Goal: Contribute content: Contribute content

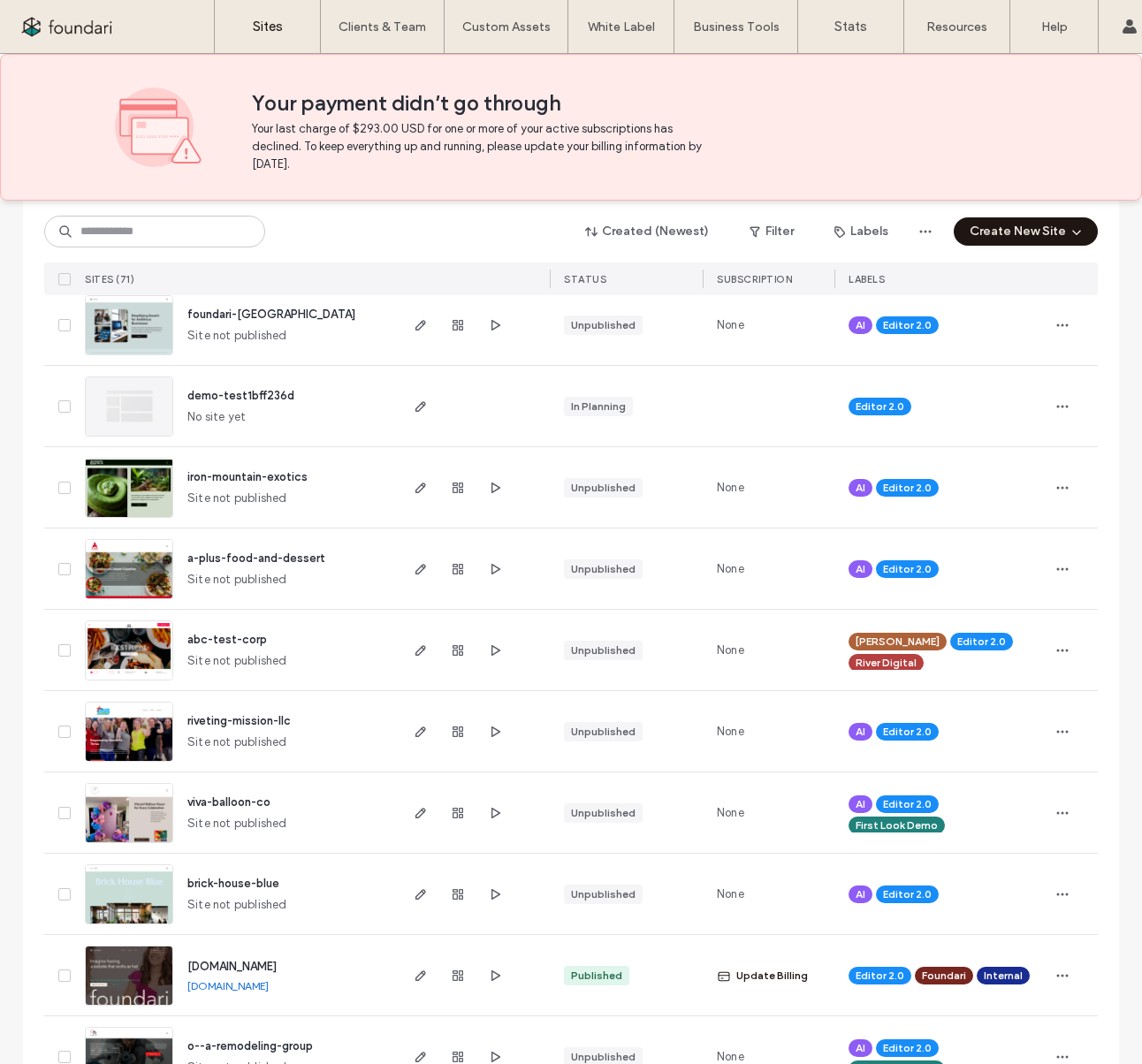
scroll to position [1545, 0]
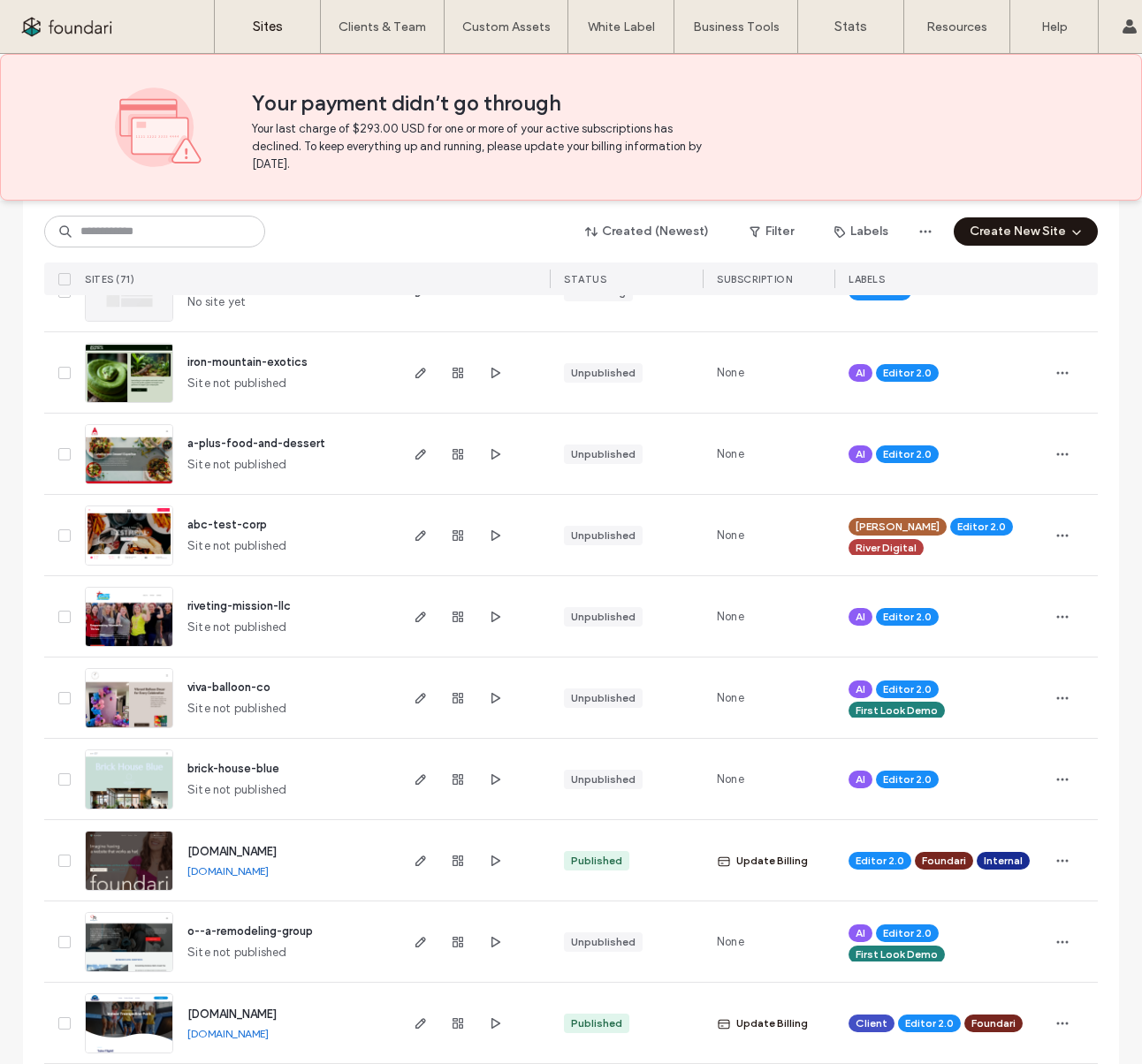
click at [260, 853] on span "www.foundari.com" at bounding box center [232, 851] width 90 height 13
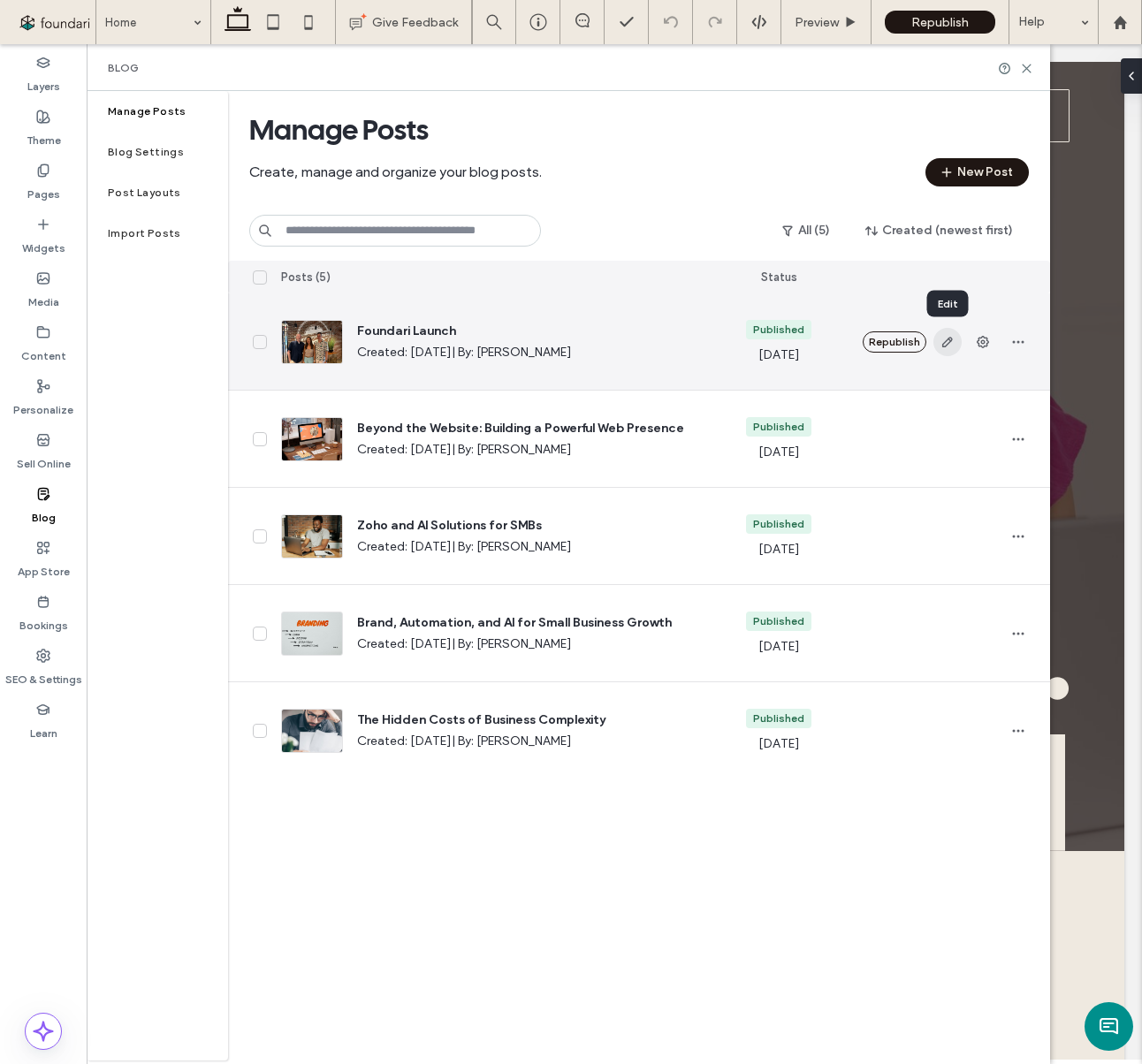
click at [950, 342] on icon "button" at bounding box center [947, 342] width 14 height 14
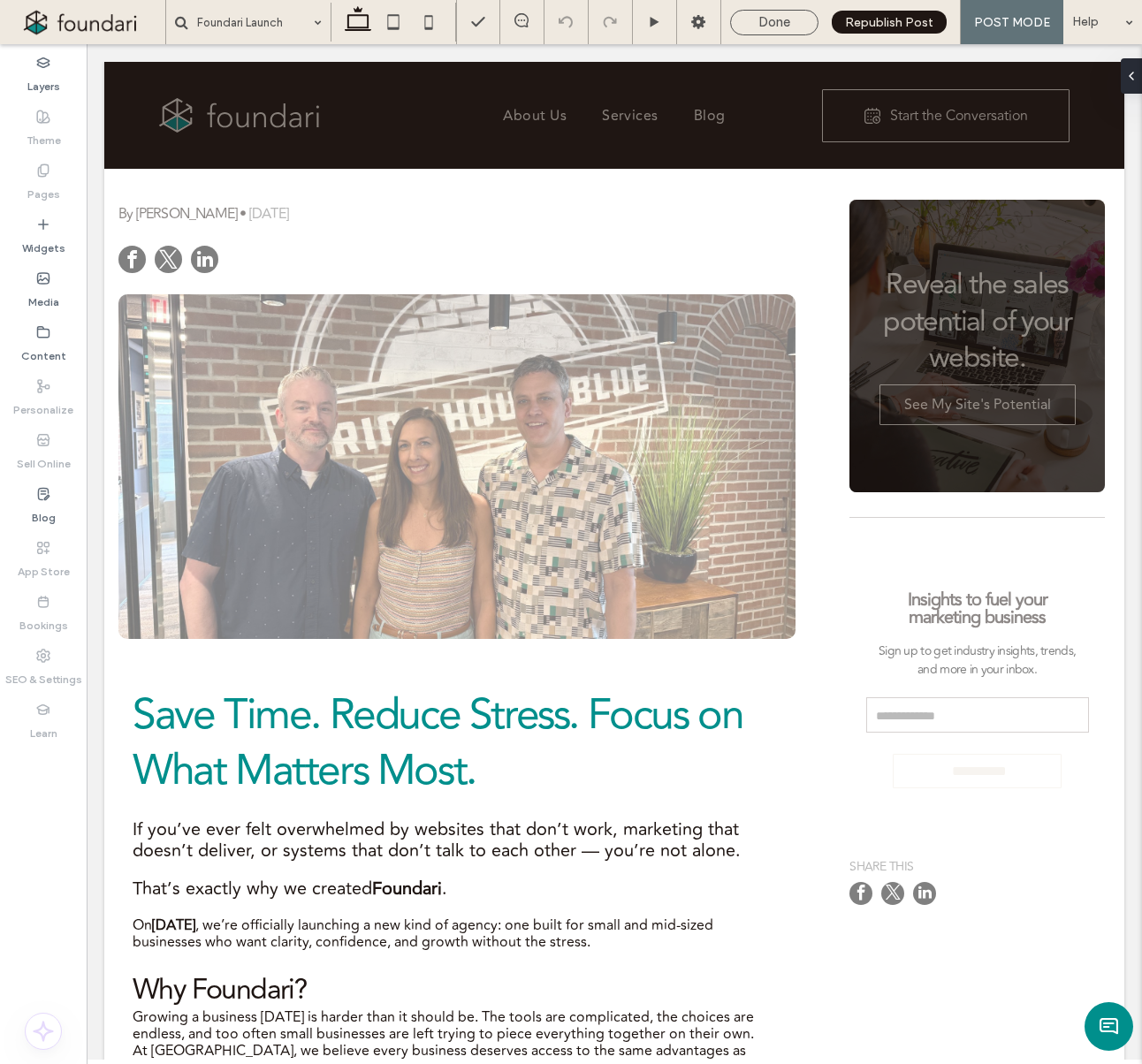
click at [790, 22] on span "Done" at bounding box center [774, 22] width 31 height 16
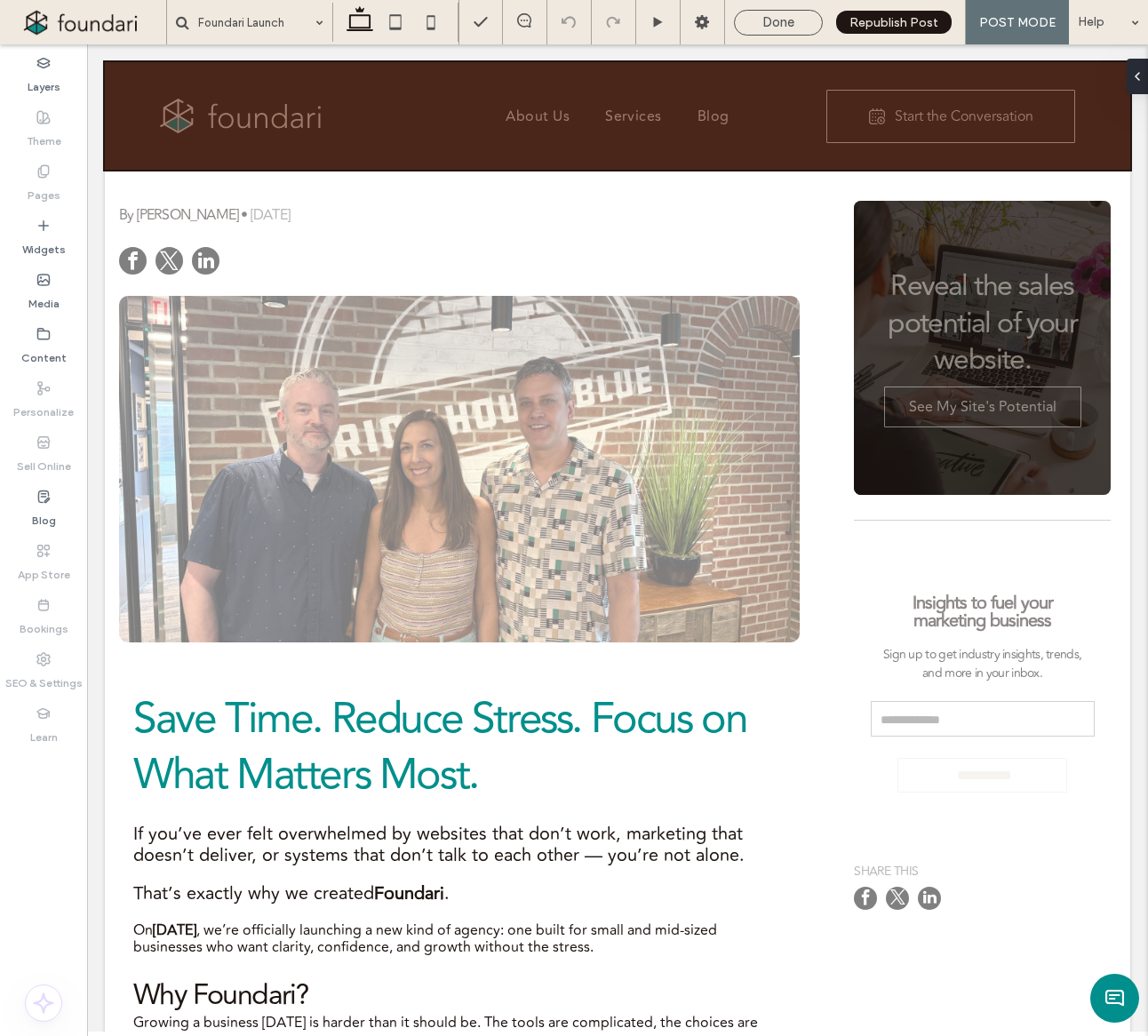
drag, startPoint x: 760, startPoint y: 207, endPoint x: 782, endPoint y: 106, distance: 103.4
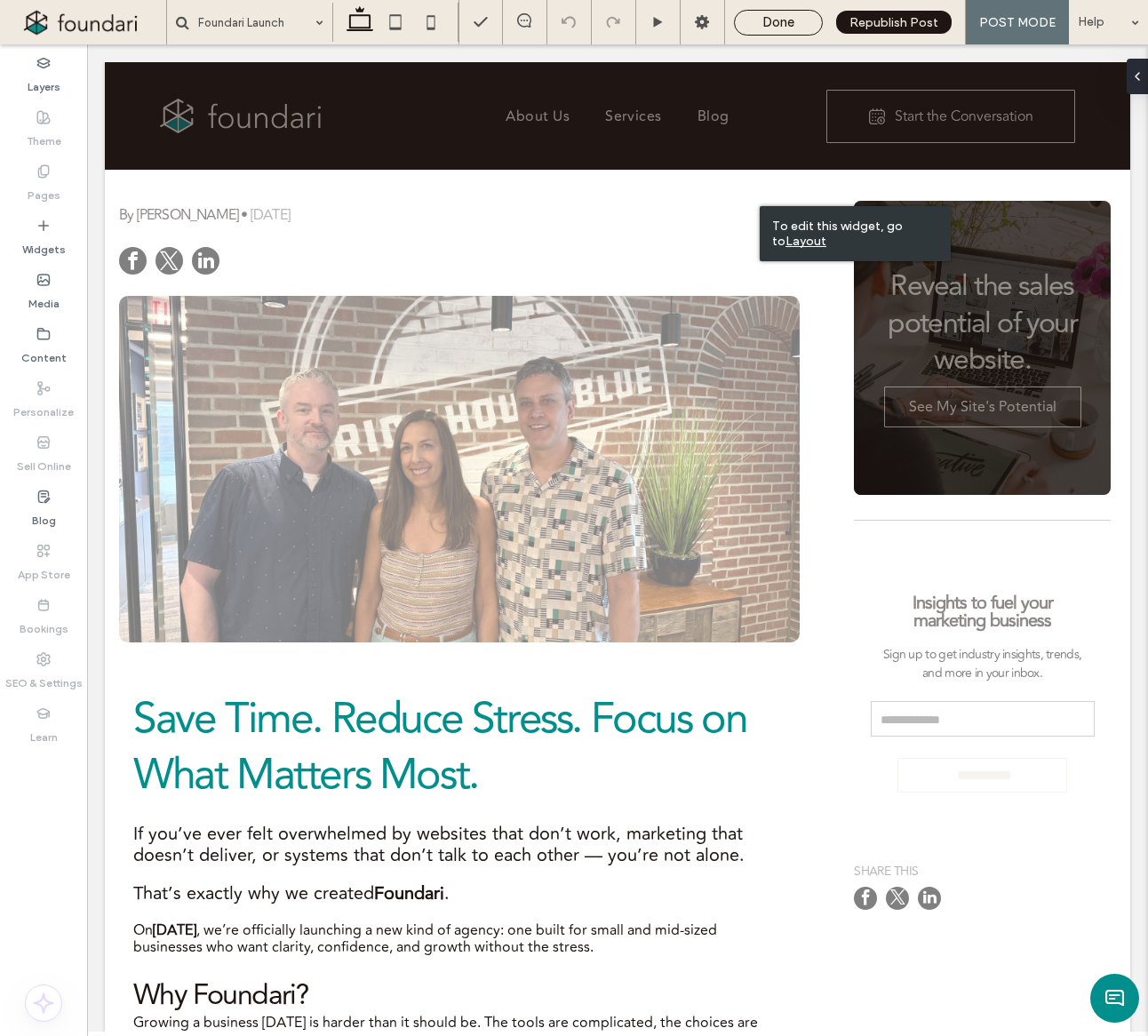
click at [778, 18] on span "Done" at bounding box center [778, 22] width 32 height 16
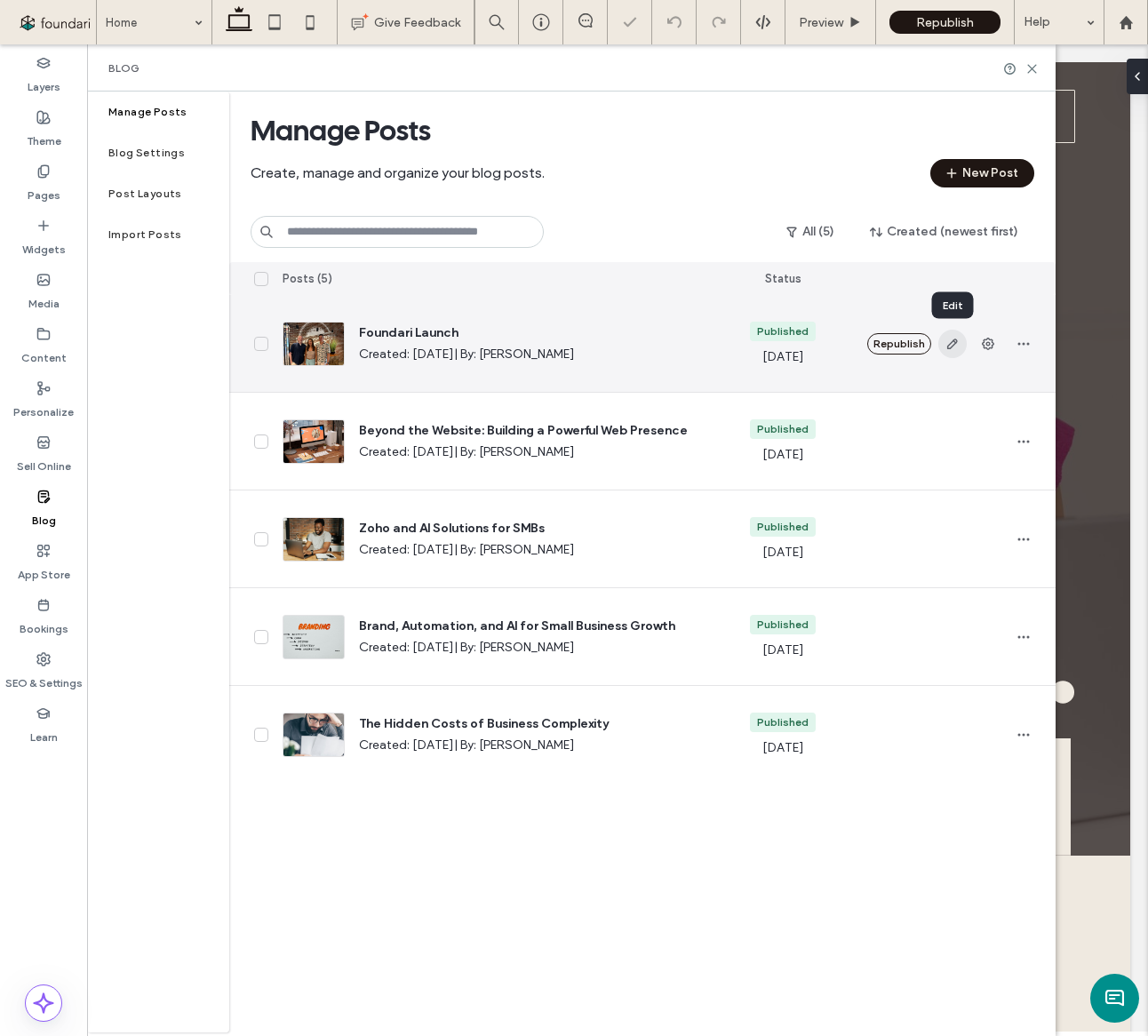
click at [950, 344] on use "button" at bounding box center [951, 343] width 11 height 11
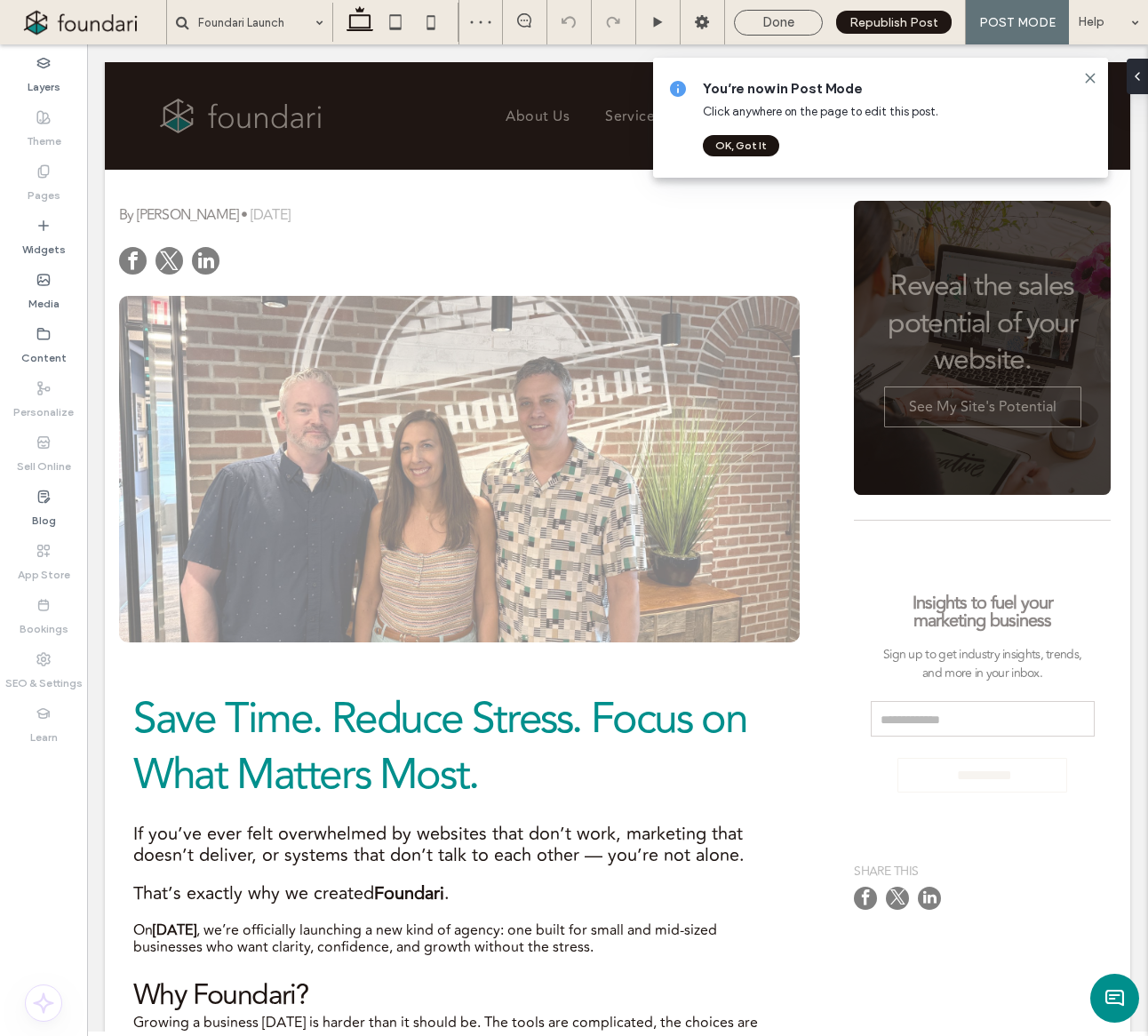
click at [734, 147] on button "OK, Got It" at bounding box center [741, 146] width 76 height 22
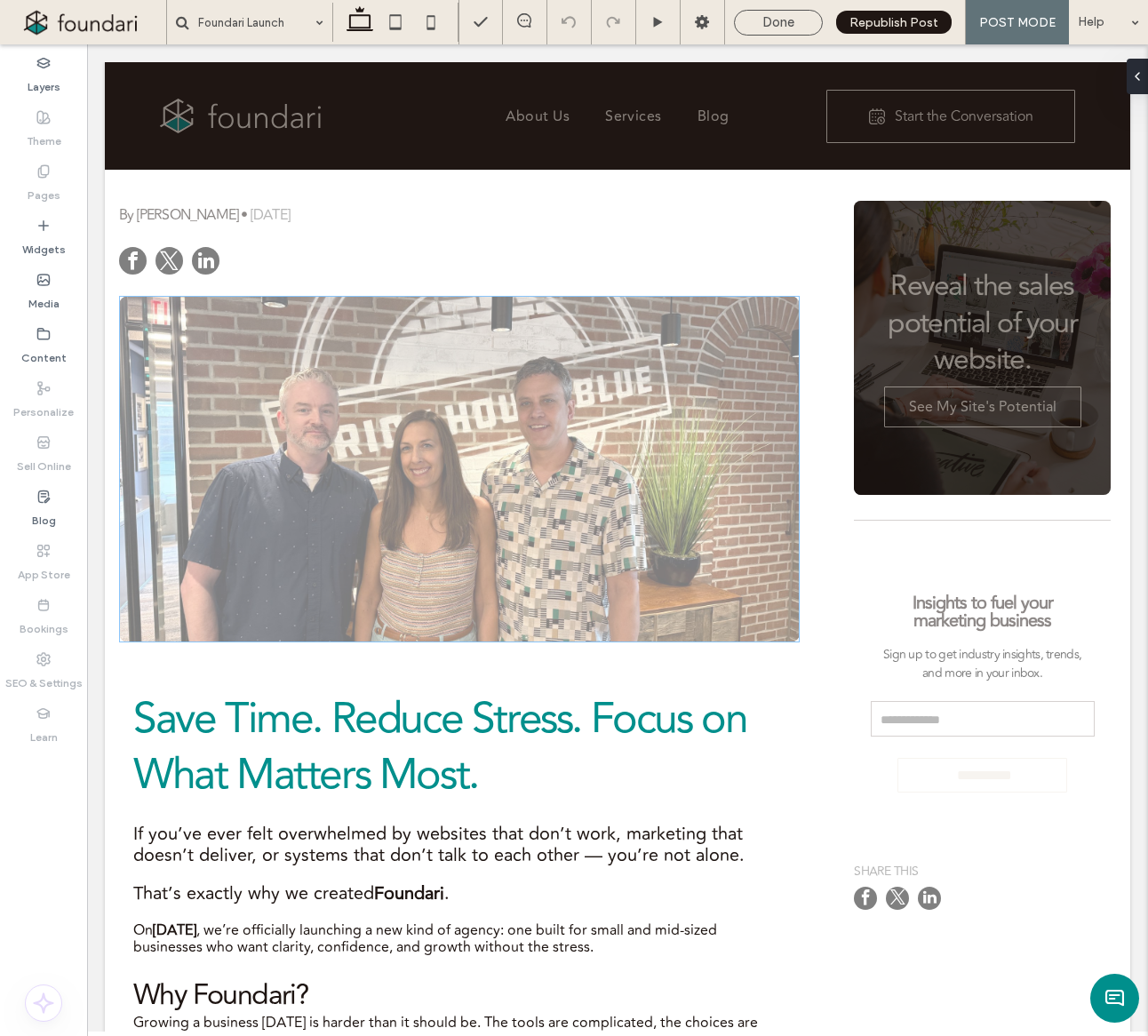
click at [486, 516] on img at bounding box center [459, 469] width 681 height 347
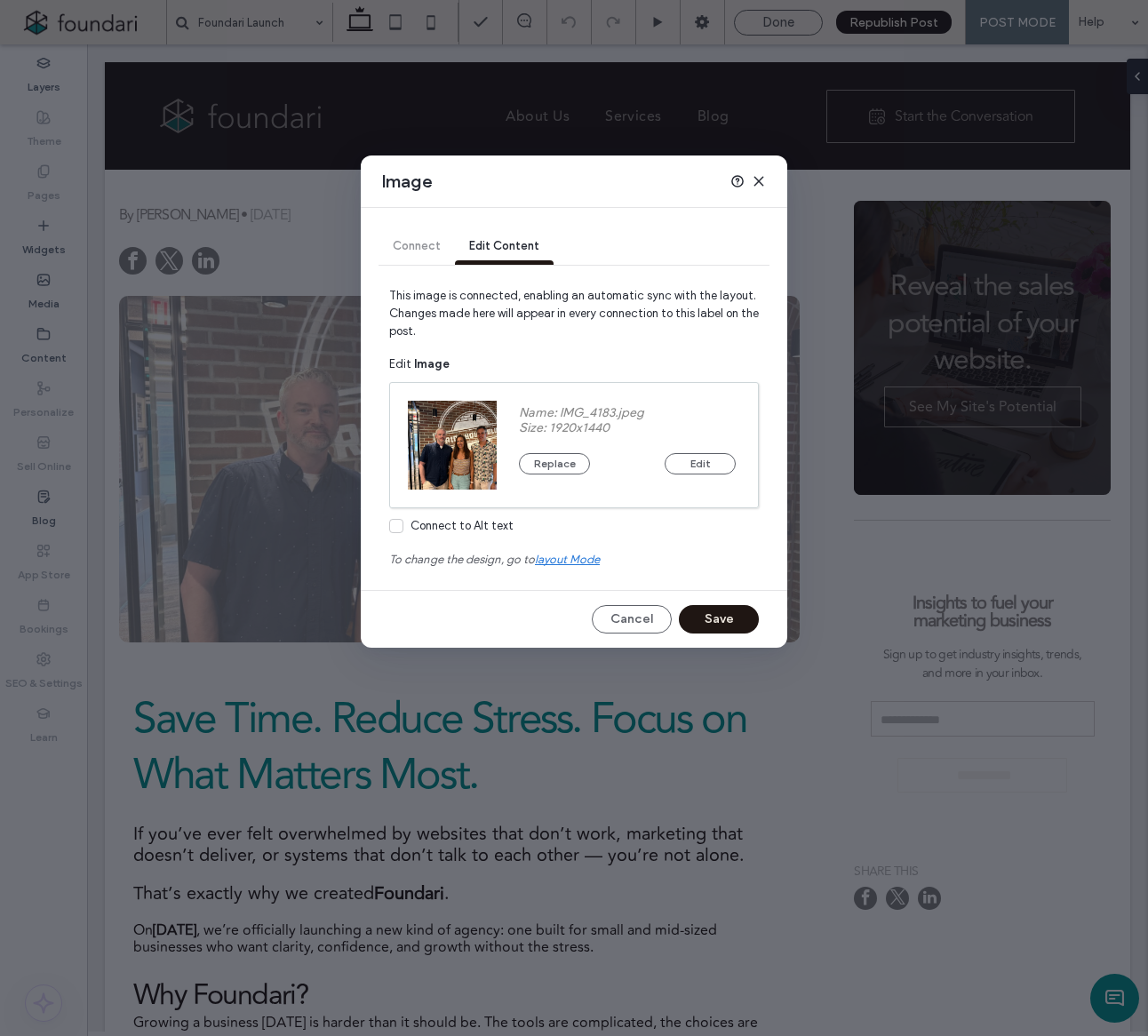
click at [753, 179] on icon at bounding box center [758, 181] width 14 height 14
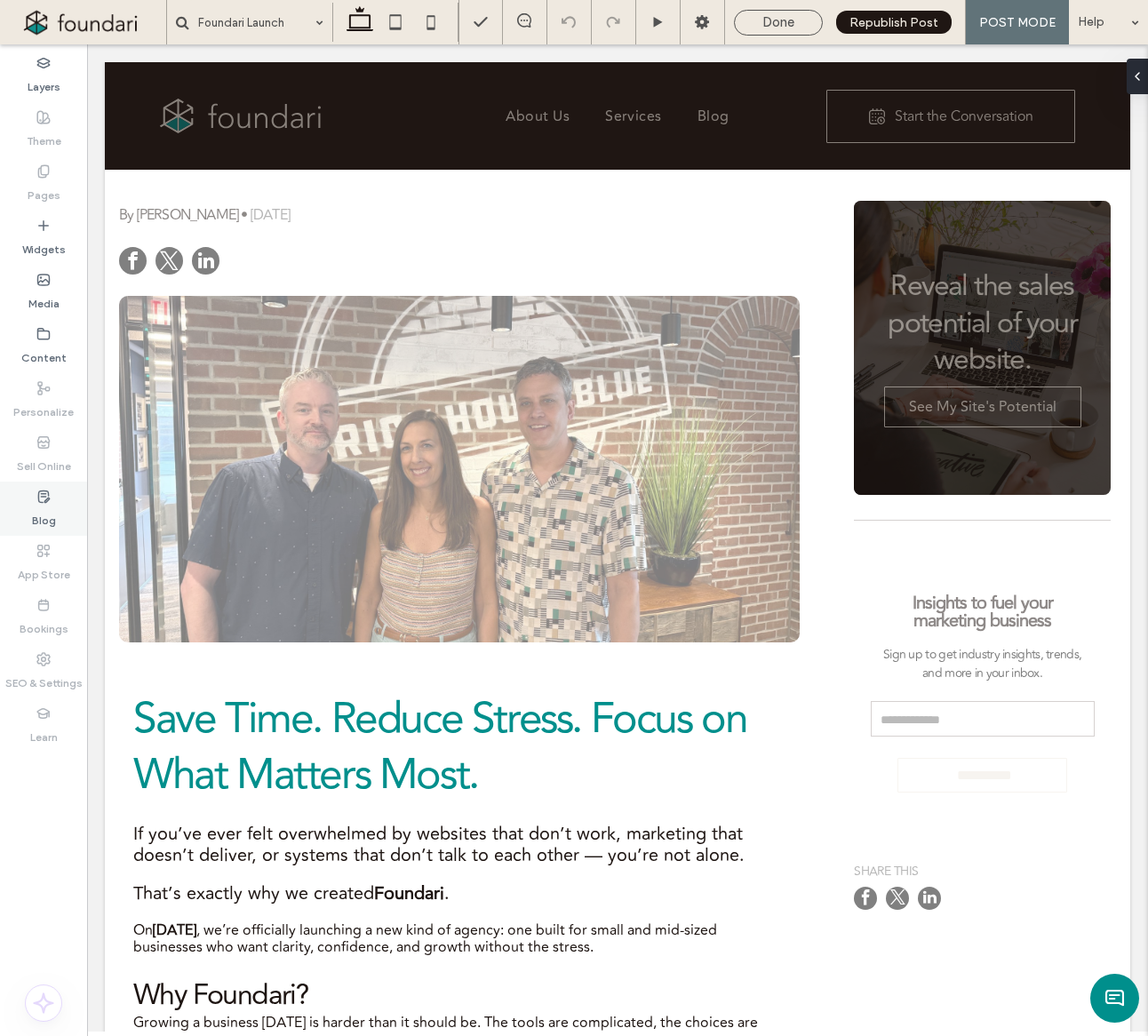
click at [45, 505] on label "Blog" at bounding box center [44, 516] width 24 height 25
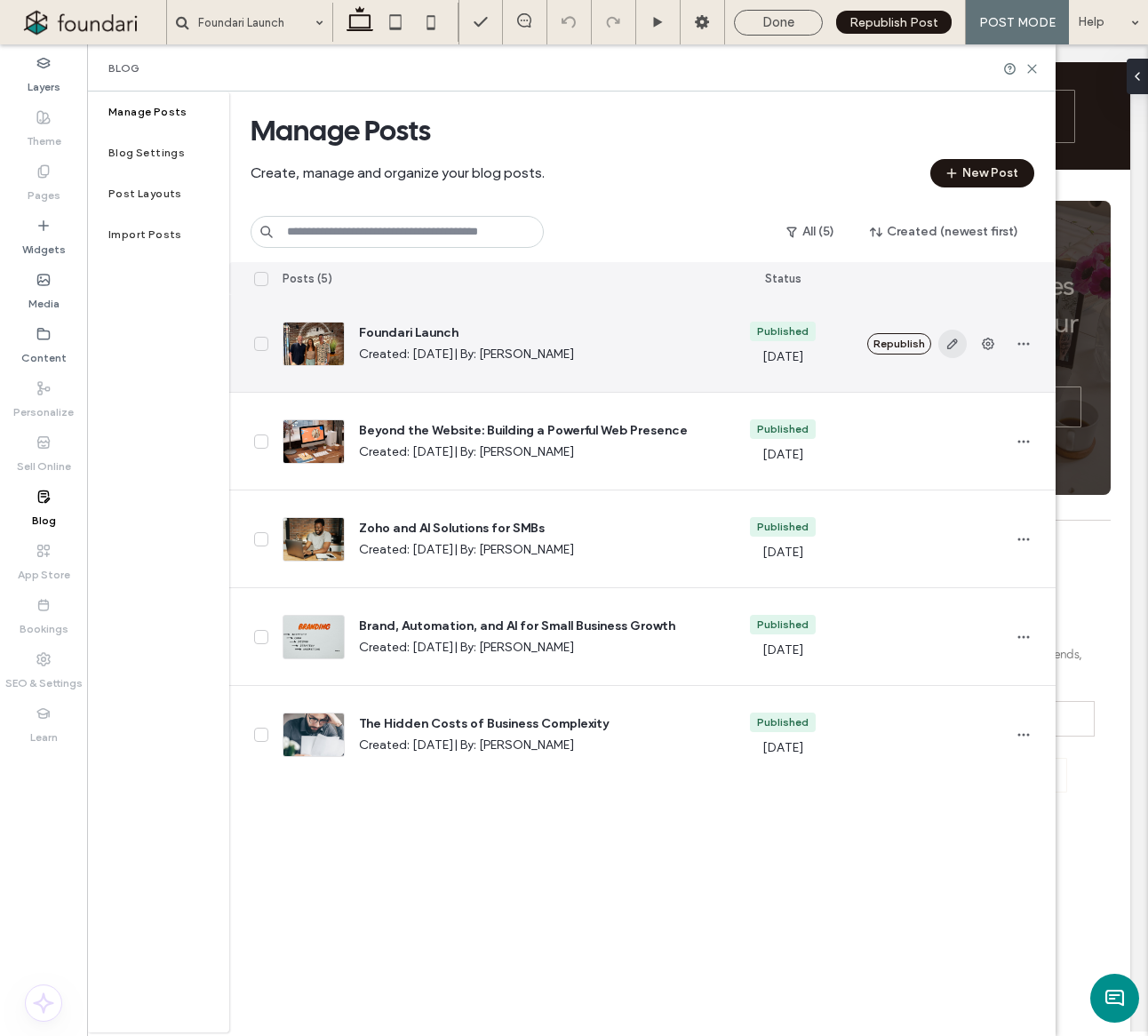
click at [949, 347] on icon "button" at bounding box center [952, 344] width 14 height 14
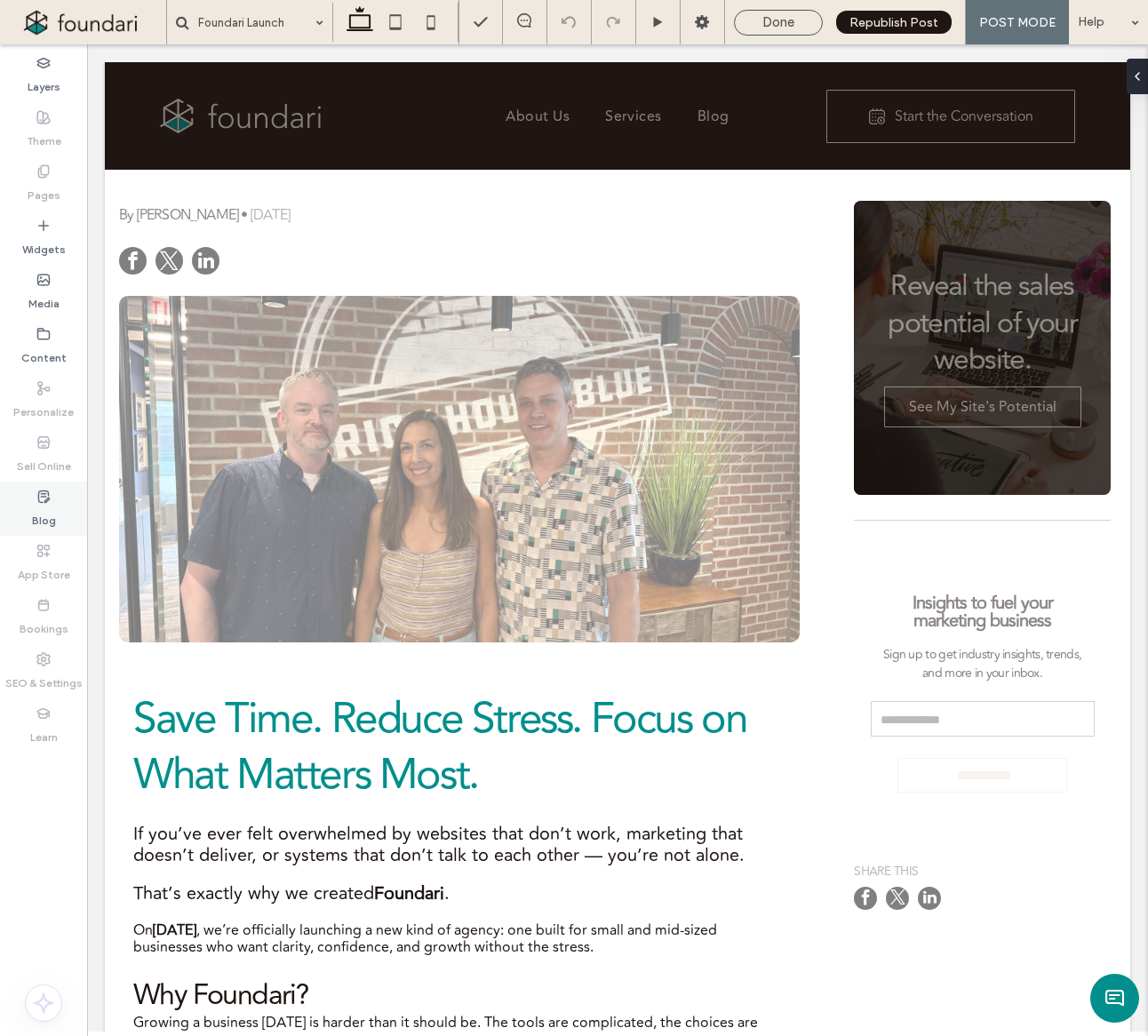
click at [48, 500] on use at bounding box center [44, 496] width 11 height 12
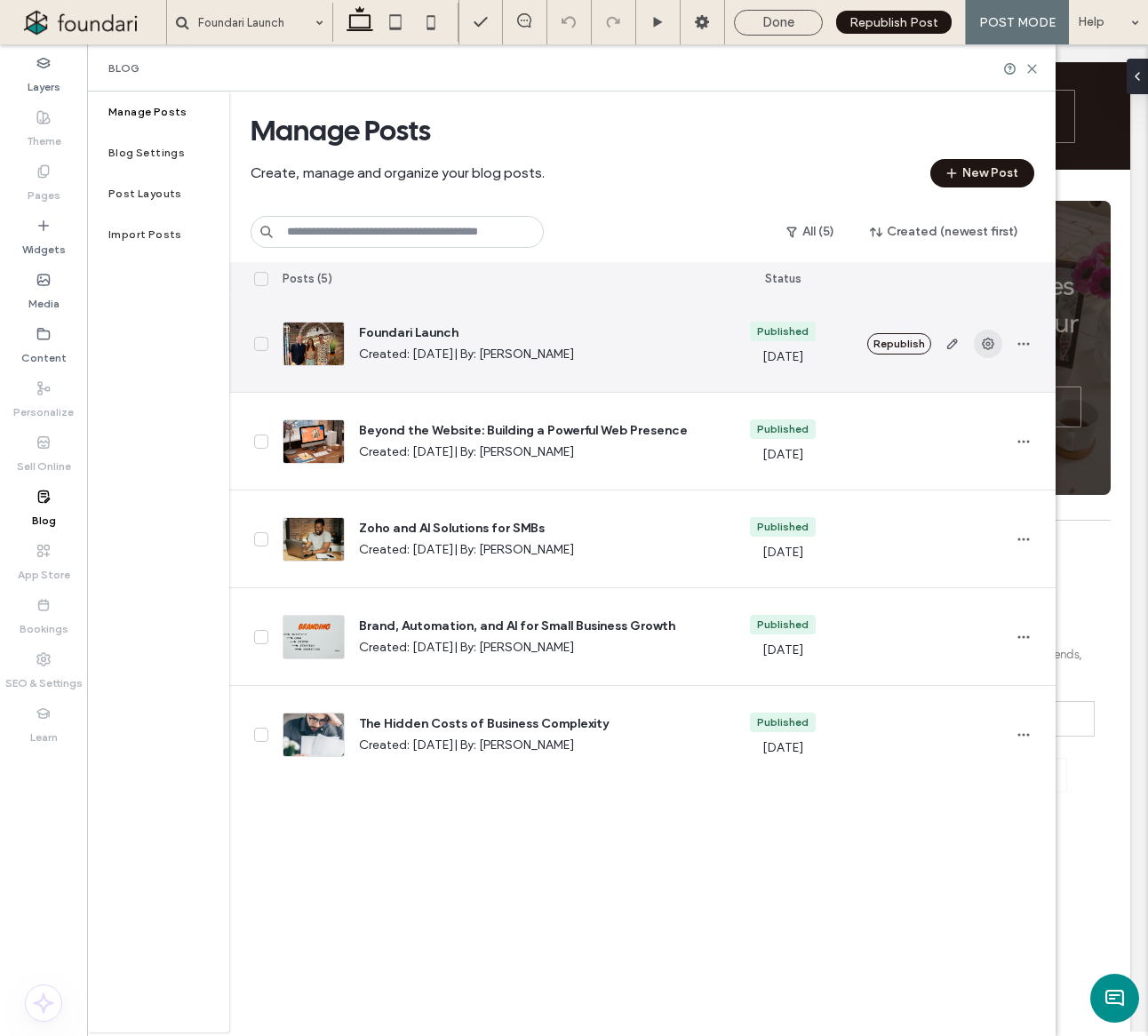
click at [990, 343] on use "button" at bounding box center [988, 344] width 13 height 13
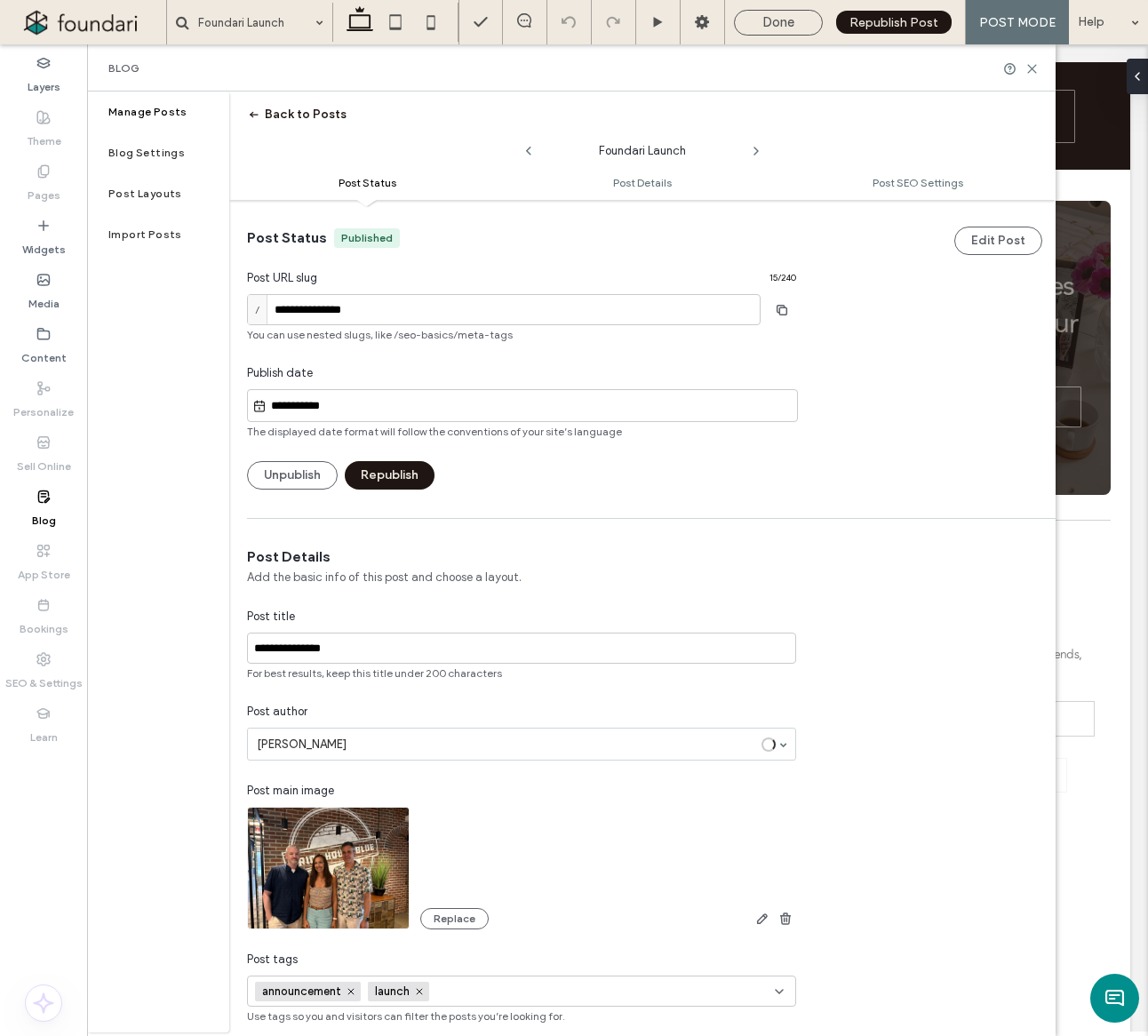
scroll to position [1, 0]
click at [373, 311] on input "**********" at bounding box center [504, 308] width 514 height 31
type input "**********"
drag, startPoint x: 341, startPoint y: 408, endPoint x: 365, endPoint y: 649, distance: 242.2
click at [365, 650] on input "**********" at bounding box center [522, 647] width 550 height 31
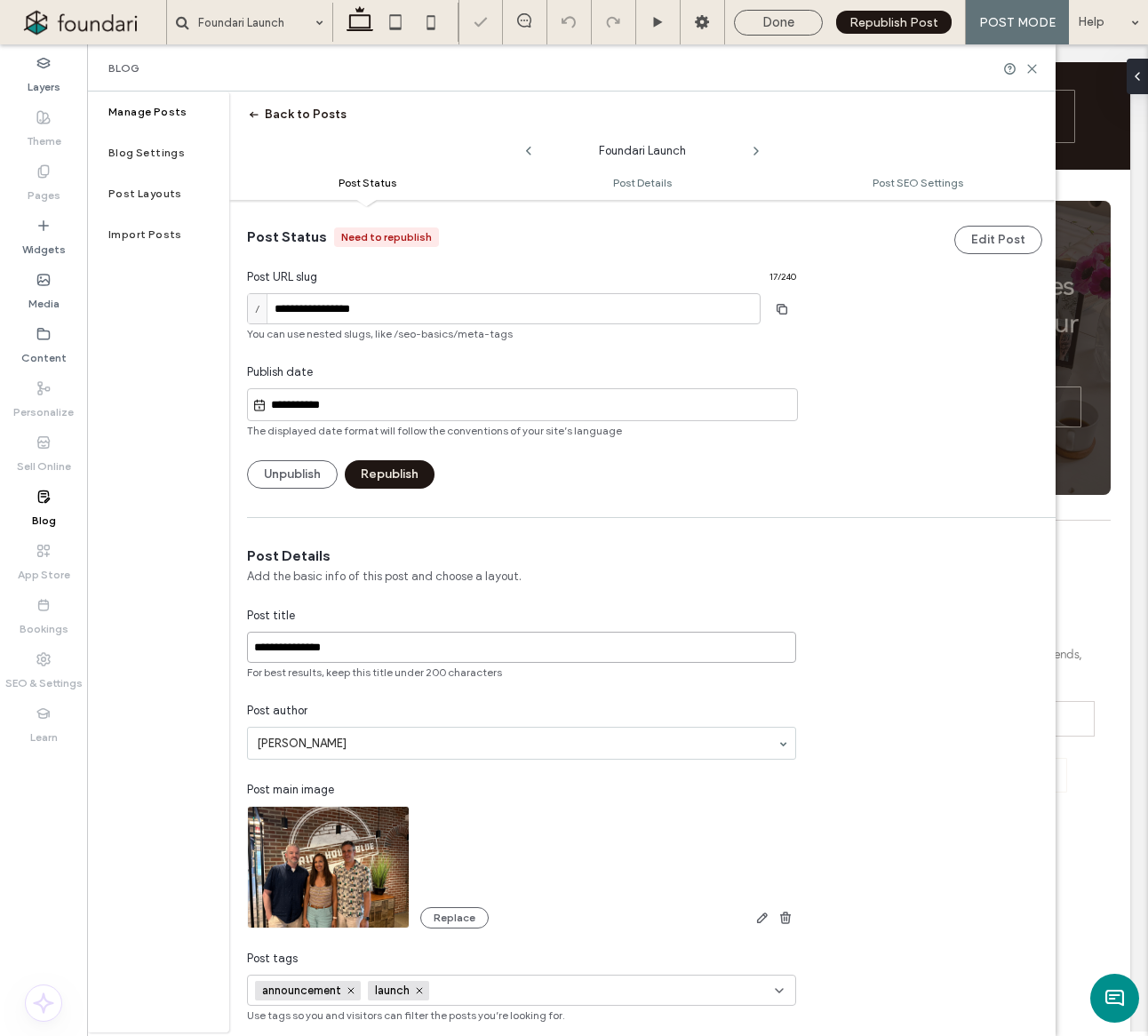
type input "**********"
click at [910, 22] on span "Republish Post" at bounding box center [894, 22] width 89 height 15
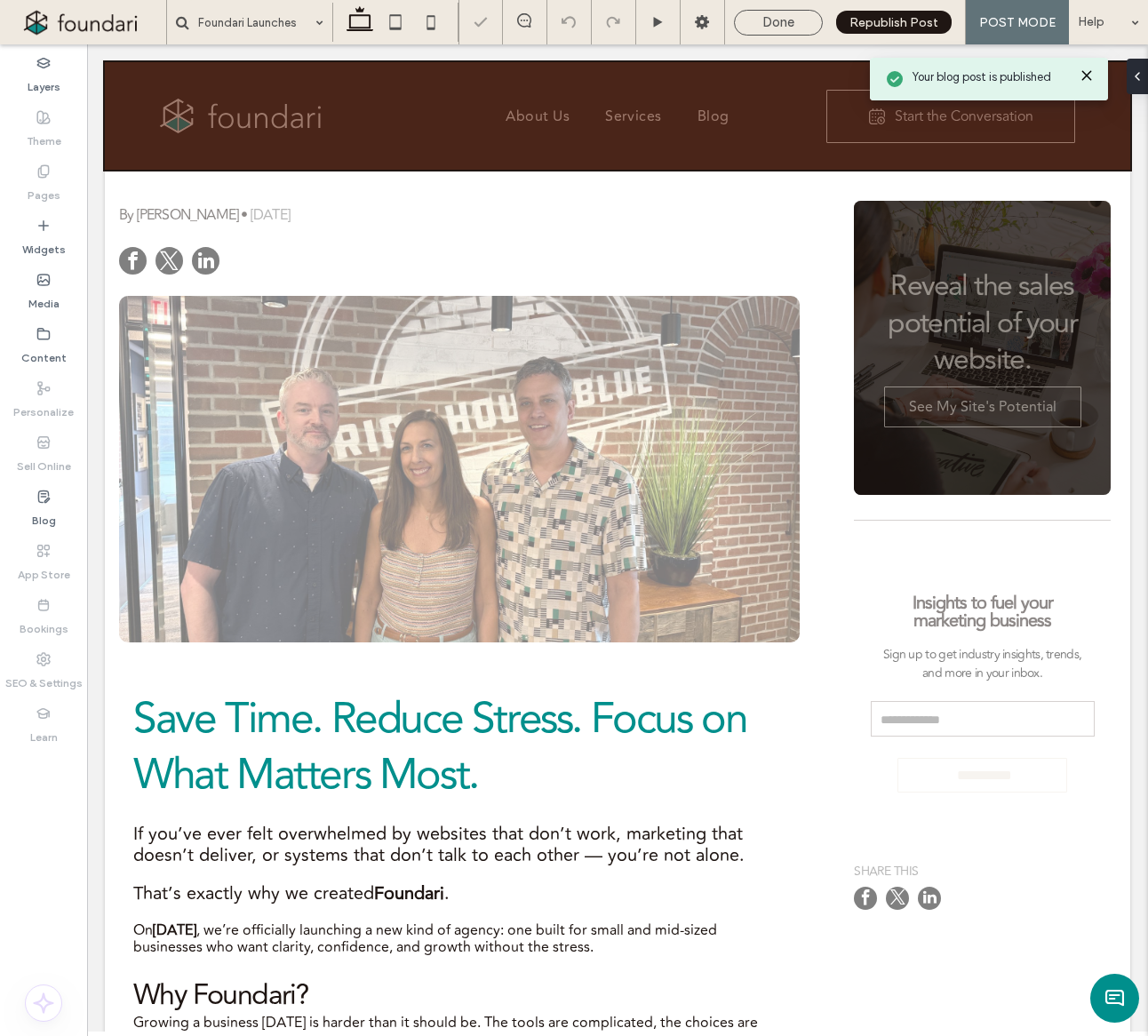
scroll to position [1, 0]
